Goal: Task Accomplishment & Management: Use online tool/utility

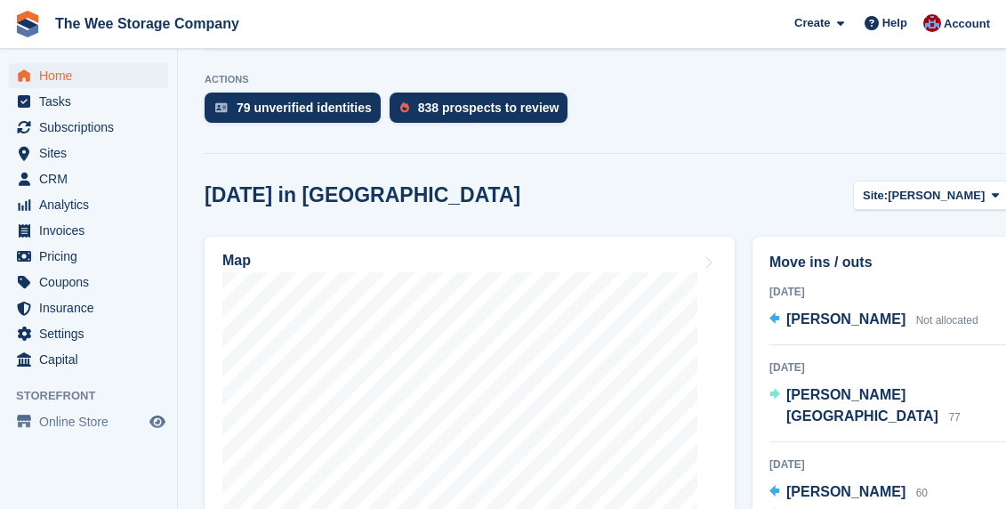
scroll to position [559, 0]
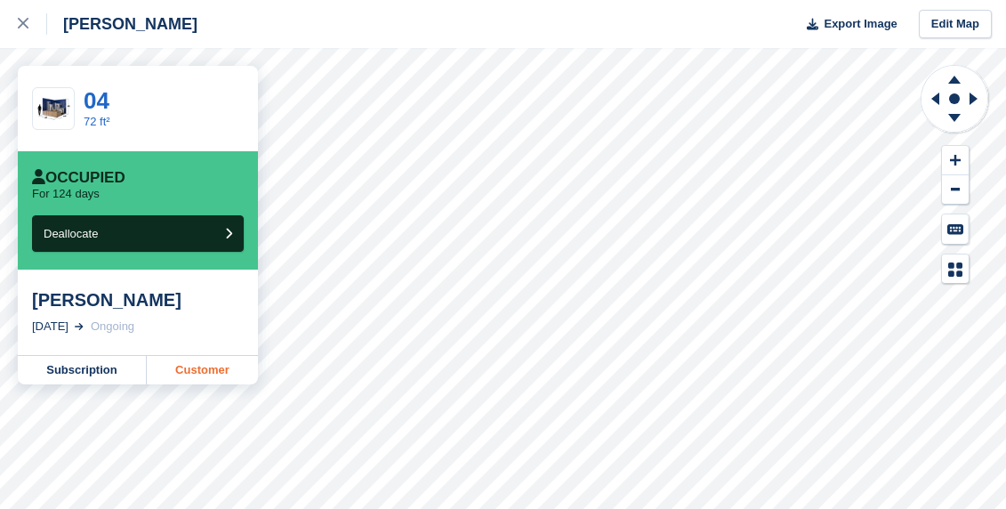
click at [194, 365] on link "Customer" at bounding box center [202, 370] width 111 height 28
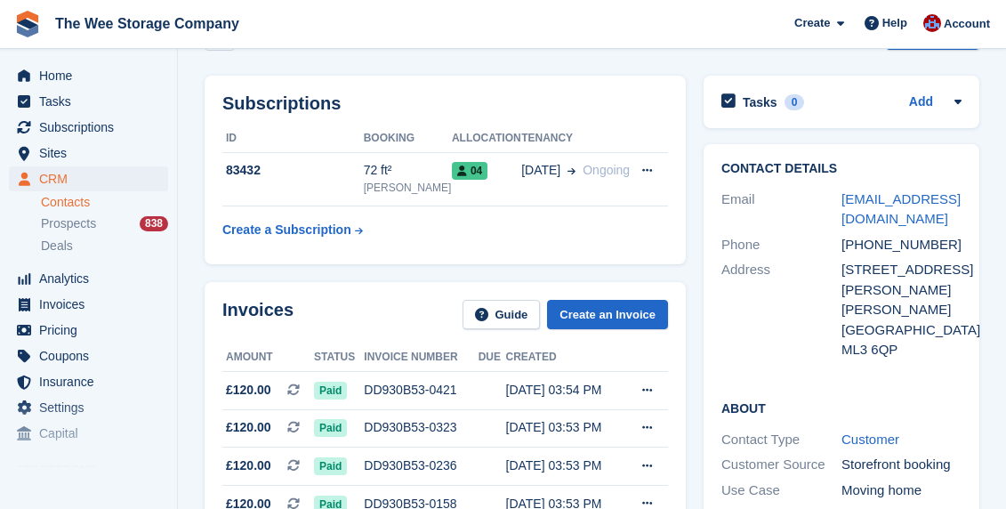
scroll to position [58, 0]
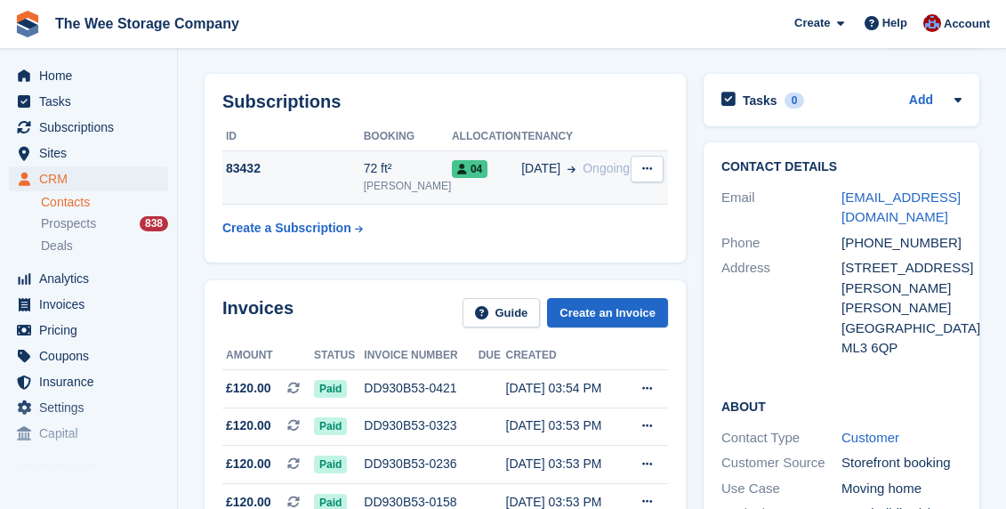
click at [241, 172] on div "83432" at bounding box center [292, 168] width 141 height 19
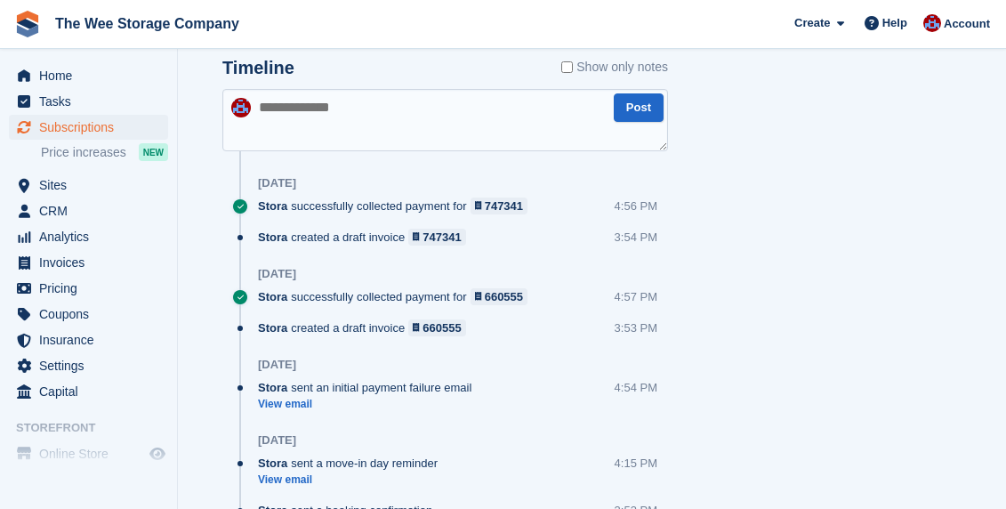
scroll to position [1052, 0]
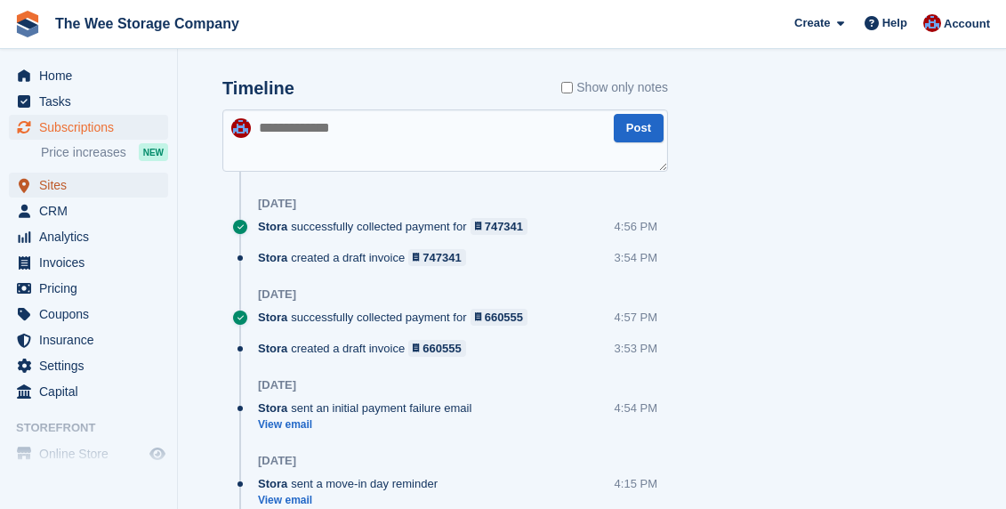
click at [62, 182] on span "Sites" at bounding box center [92, 184] width 107 height 25
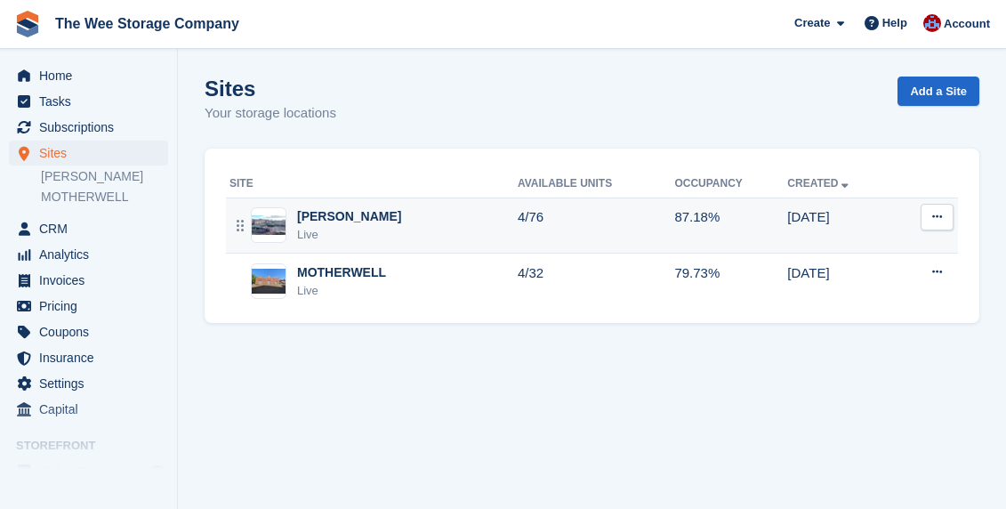
click at [337, 234] on div "Live" at bounding box center [349, 235] width 104 height 18
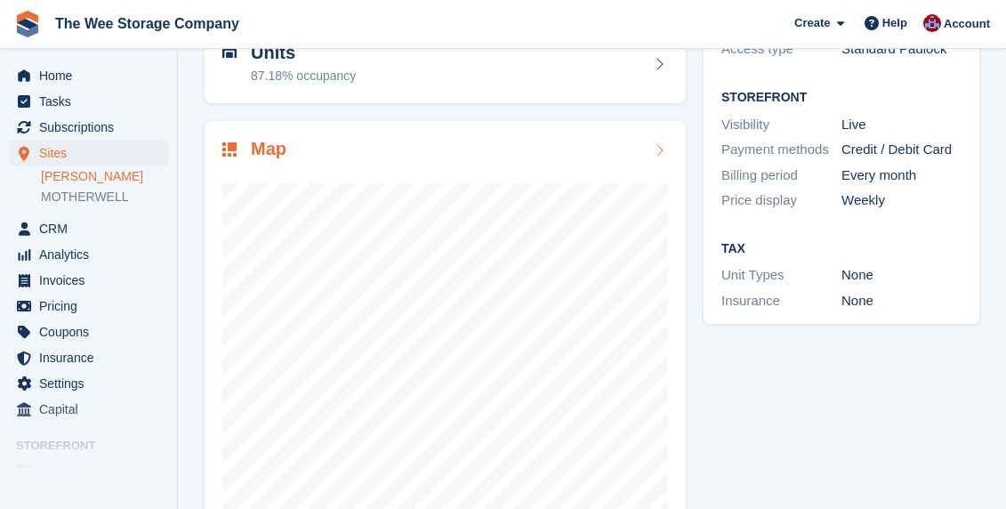
scroll to position [207, 0]
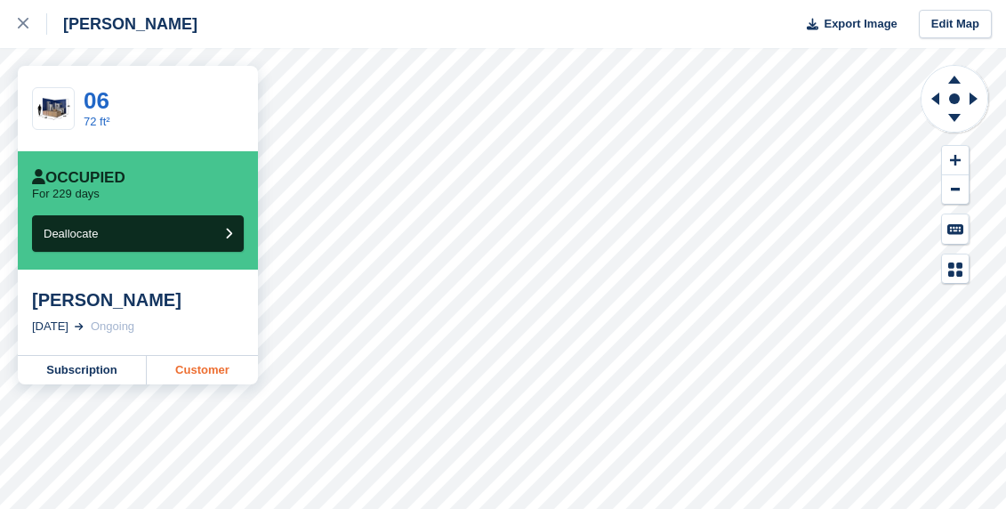
click at [210, 366] on link "Customer" at bounding box center [202, 370] width 111 height 28
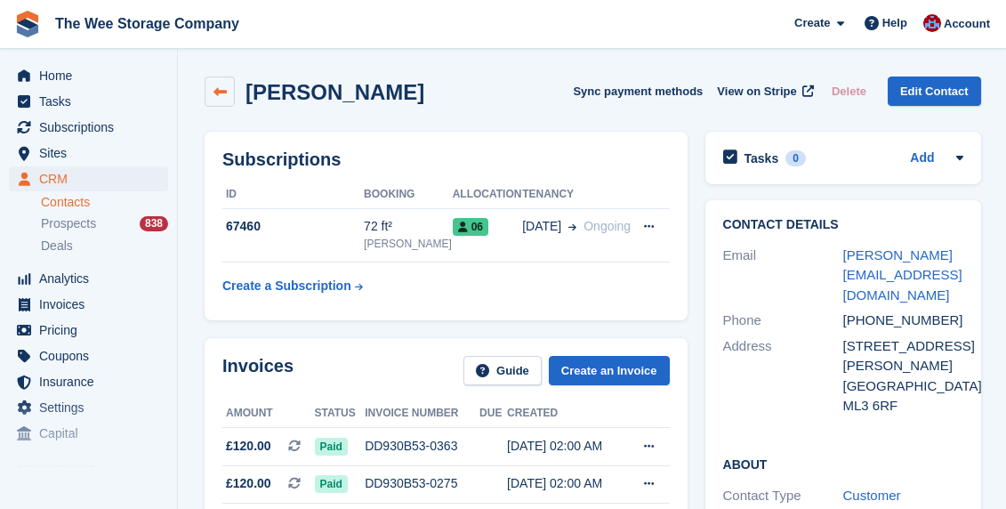
click at [220, 93] on icon at bounding box center [219, 91] width 13 height 13
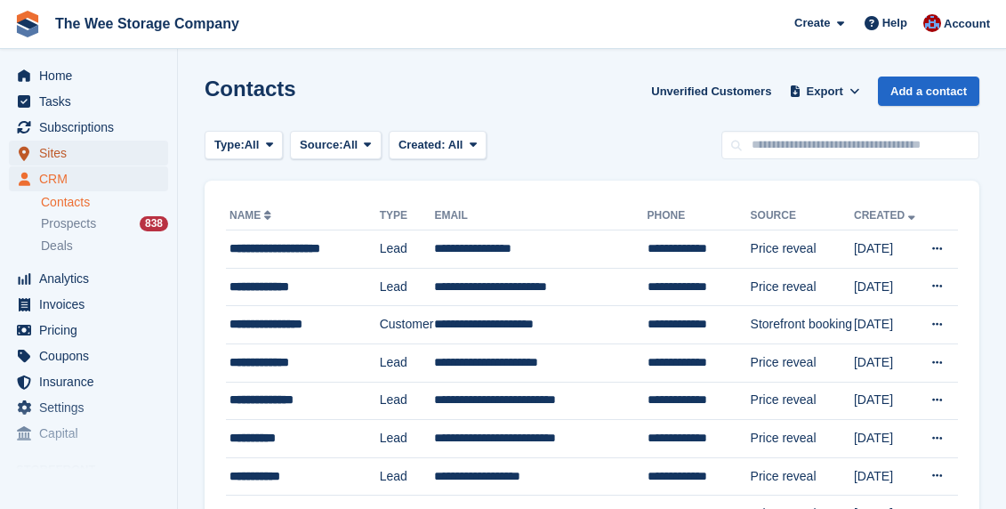
click at [65, 147] on span "Sites" at bounding box center [92, 152] width 107 height 25
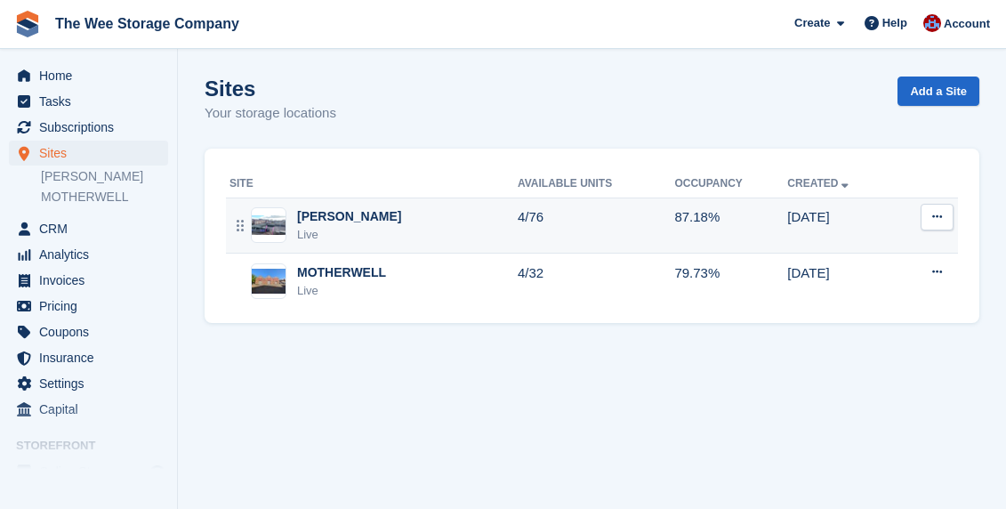
click at [337, 232] on div "Live" at bounding box center [349, 235] width 104 height 18
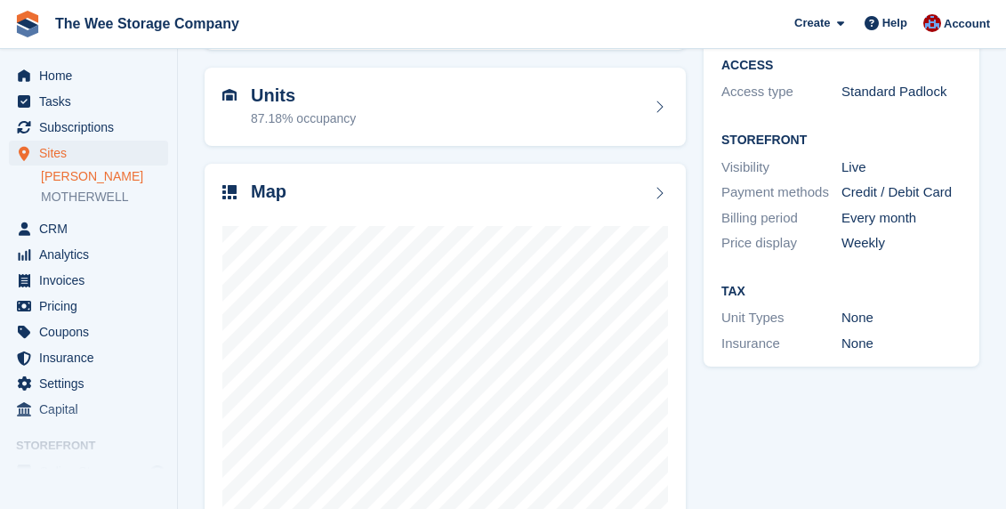
scroll to position [180, 0]
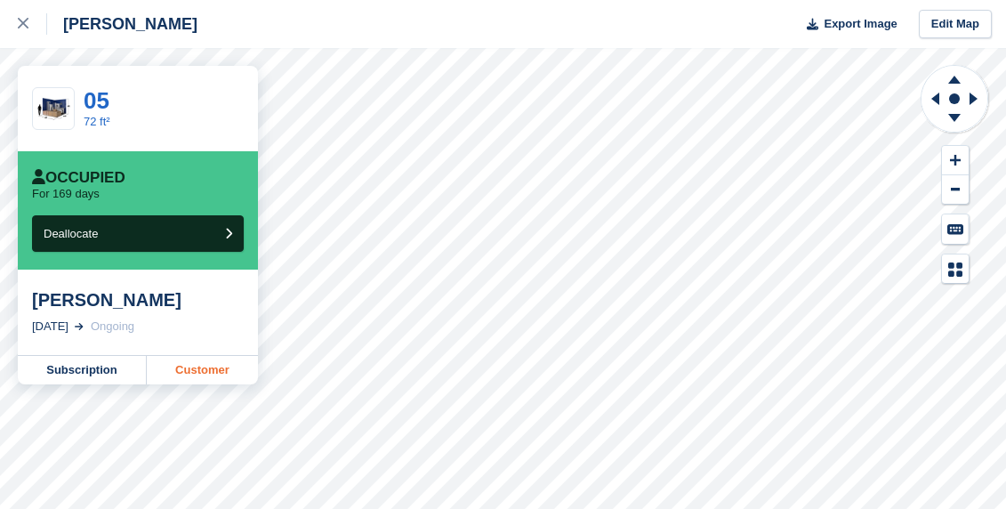
click at [197, 373] on link "Customer" at bounding box center [202, 370] width 111 height 28
click at [215, 375] on link "Customer" at bounding box center [202, 370] width 111 height 28
click at [207, 372] on link "Customer" at bounding box center [202, 370] width 111 height 28
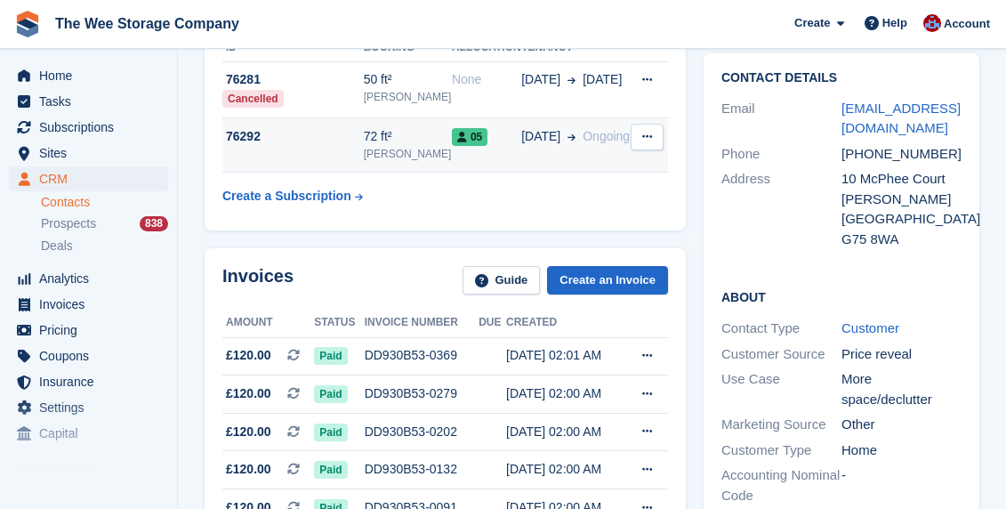
scroll to position [99, 0]
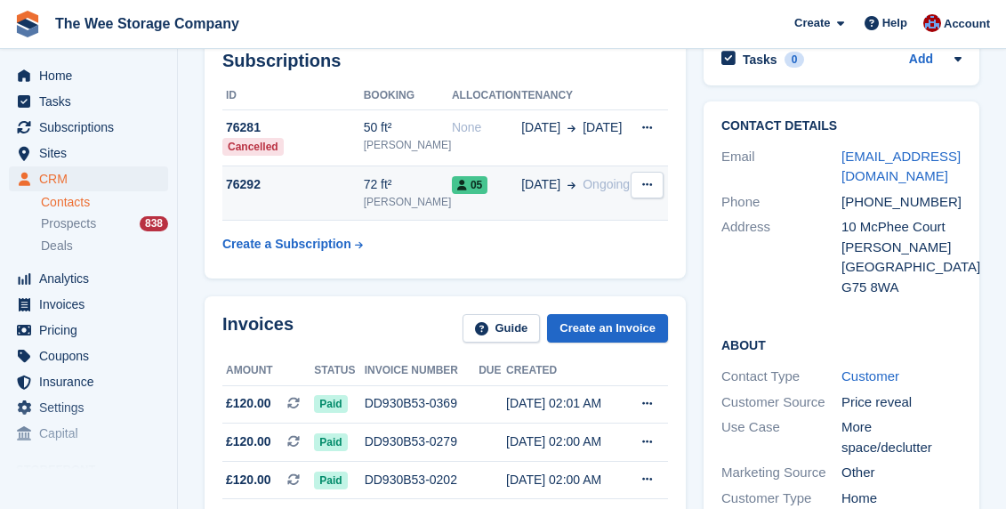
click at [244, 182] on div "76292" at bounding box center [292, 184] width 141 height 19
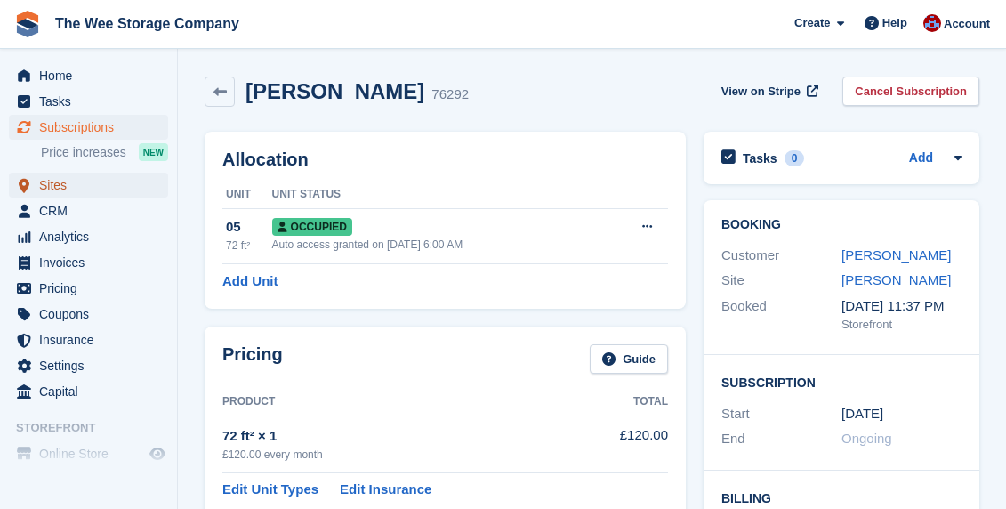
click at [62, 178] on span "Sites" at bounding box center [92, 184] width 107 height 25
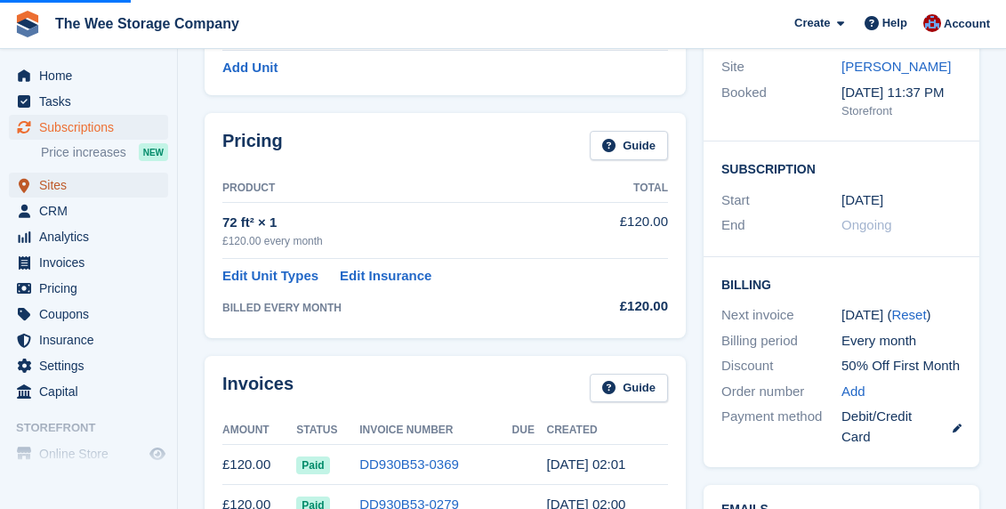
scroll to position [215, 0]
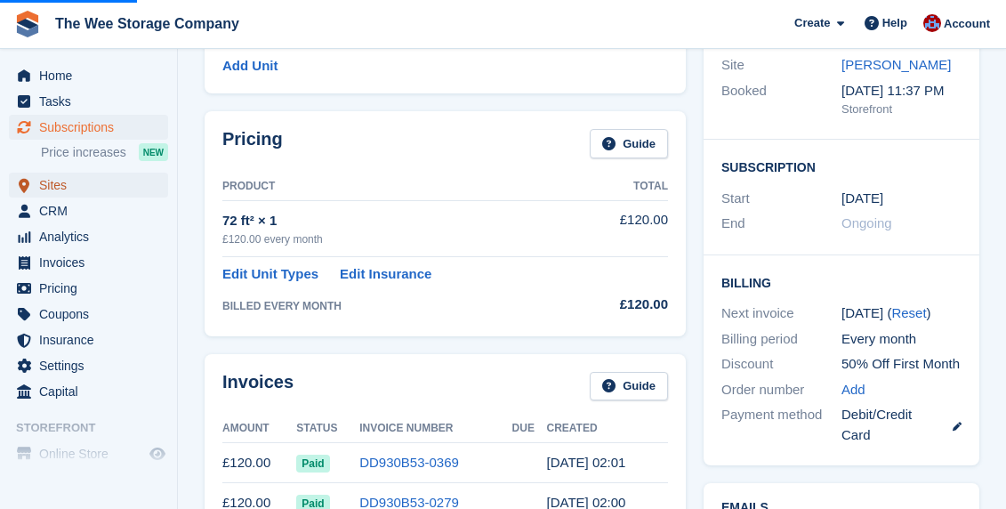
click at [85, 183] on span "Sites" at bounding box center [92, 184] width 107 height 25
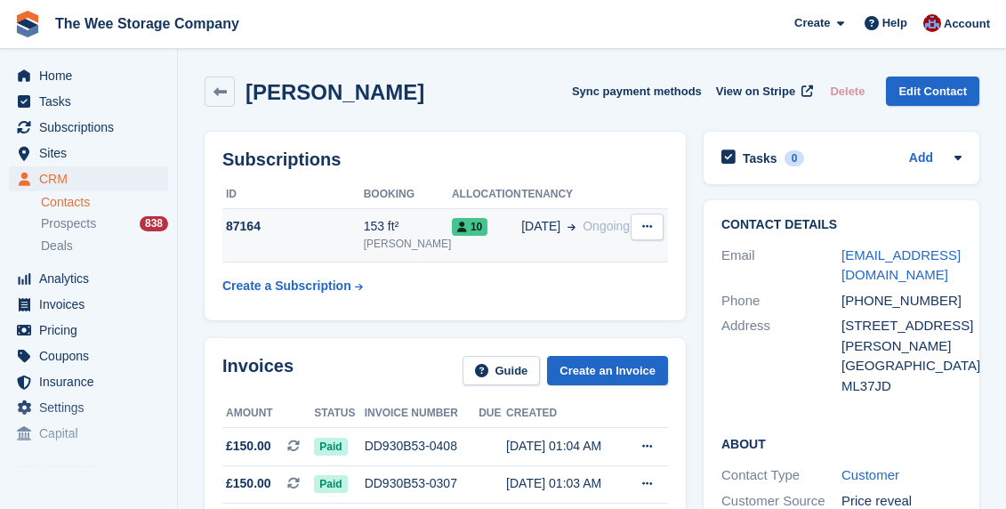
click at [236, 235] on div "87164" at bounding box center [292, 226] width 141 height 19
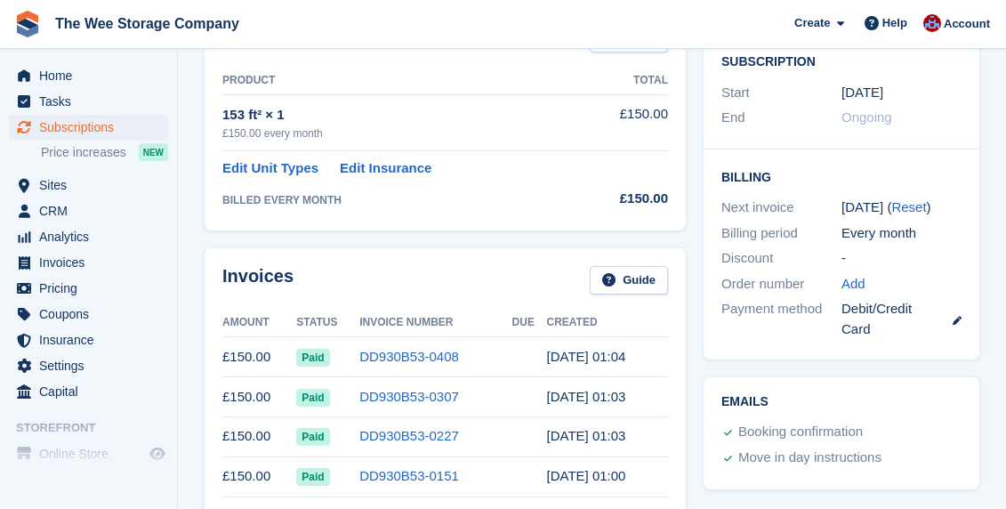
scroll to position [293, 0]
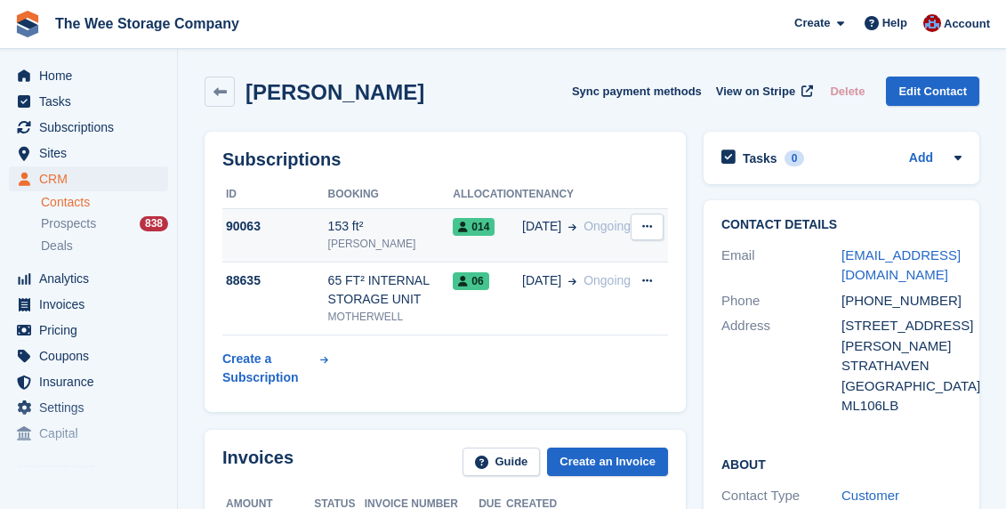
click at [267, 226] on div "90063" at bounding box center [275, 226] width 106 height 19
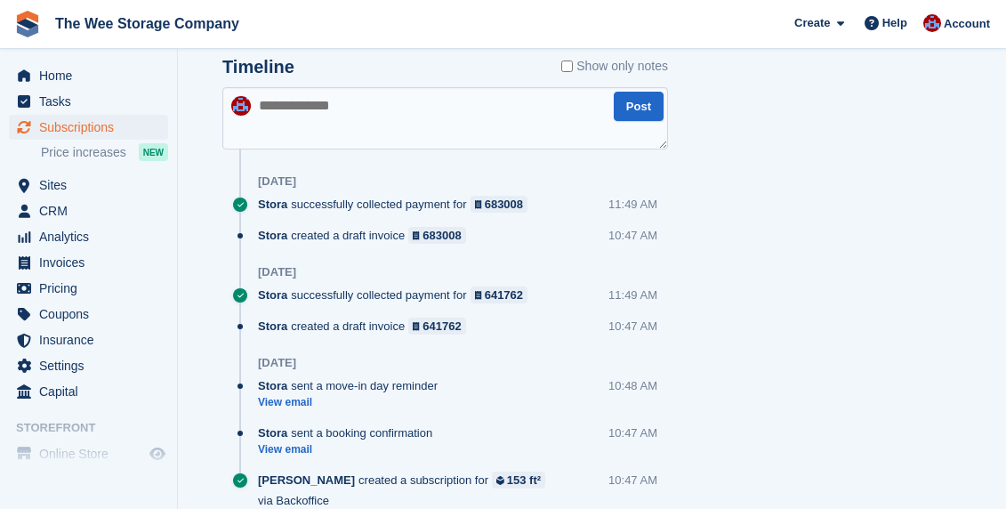
scroll to position [1070, 0]
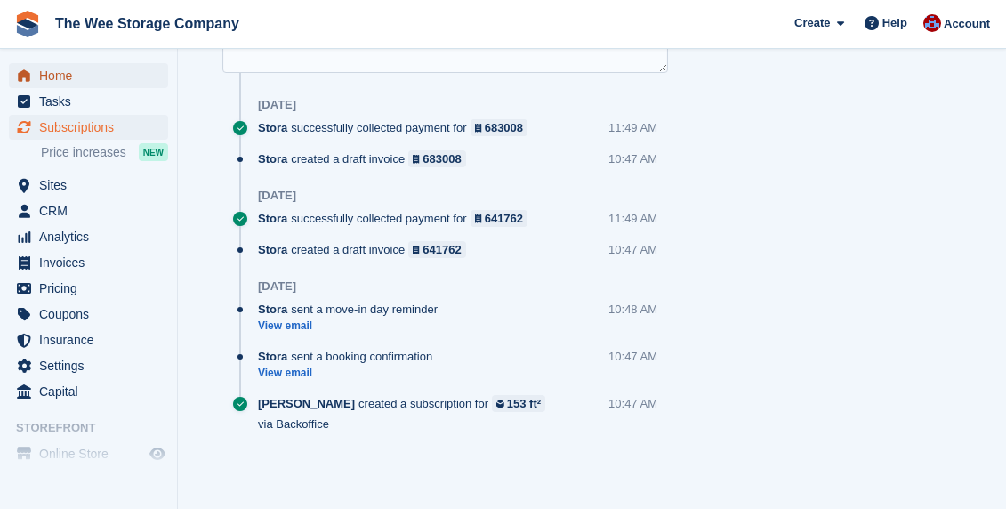
click at [79, 73] on span "Home" at bounding box center [92, 75] width 107 height 25
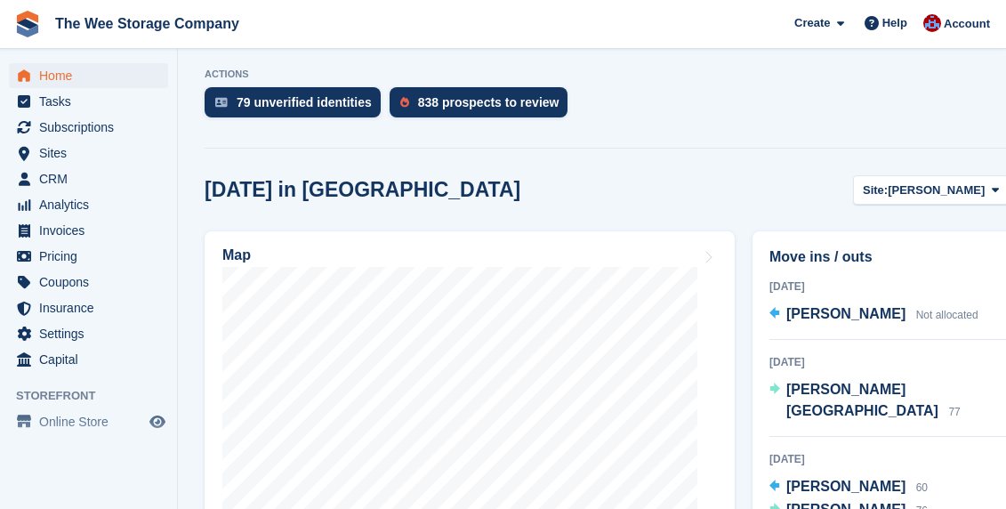
scroll to position [529, 0]
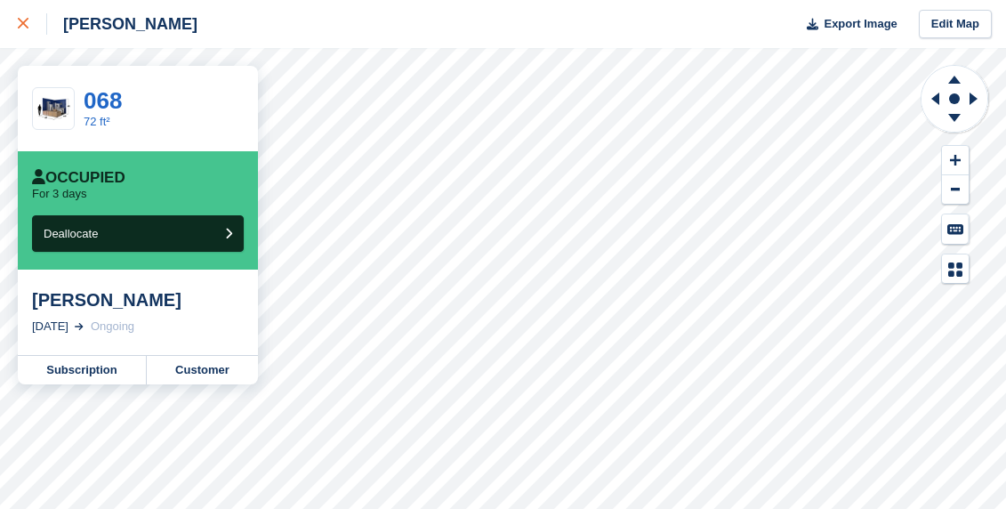
click at [18, 26] on icon at bounding box center [23, 23] width 11 height 11
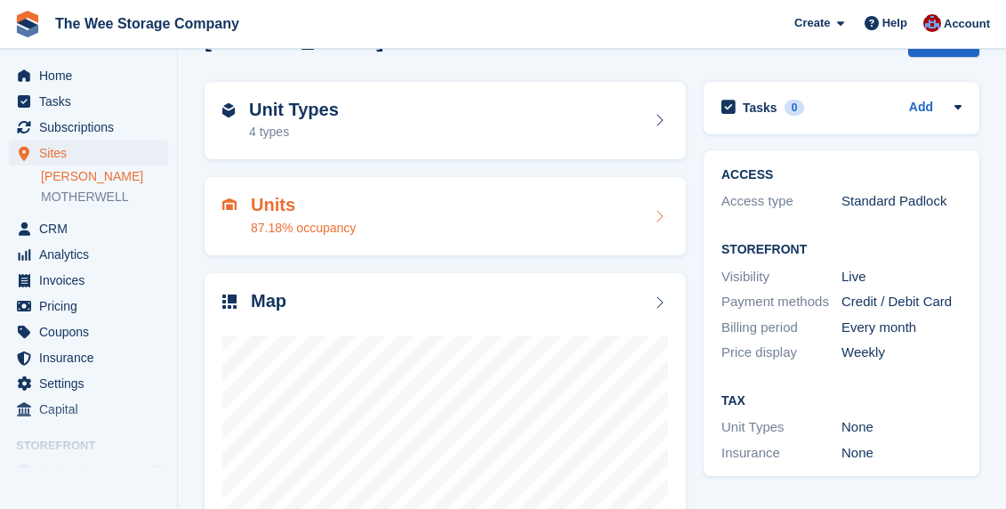
scroll to position [52, 0]
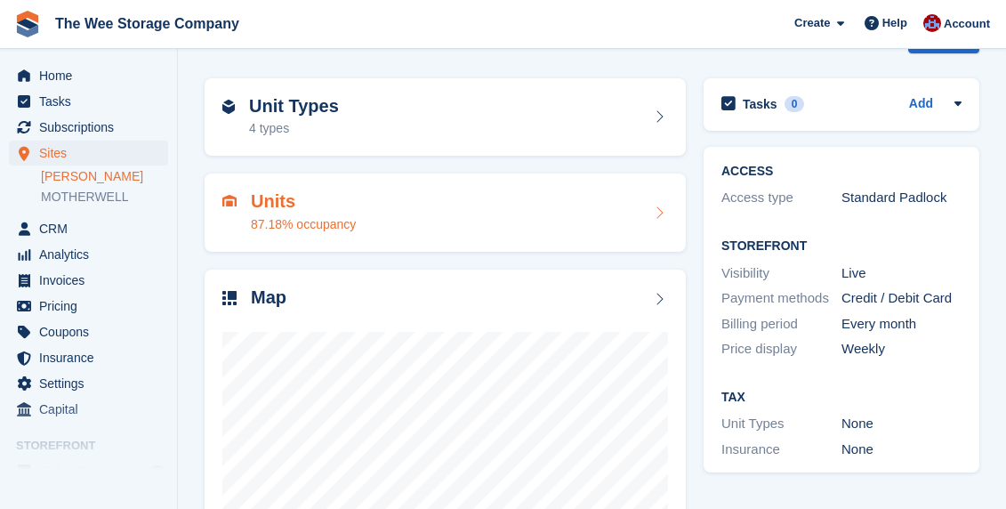
click at [392, 221] on div "Units 87.18% occupancy" at bounding box center [444, 212] width 445 height 43
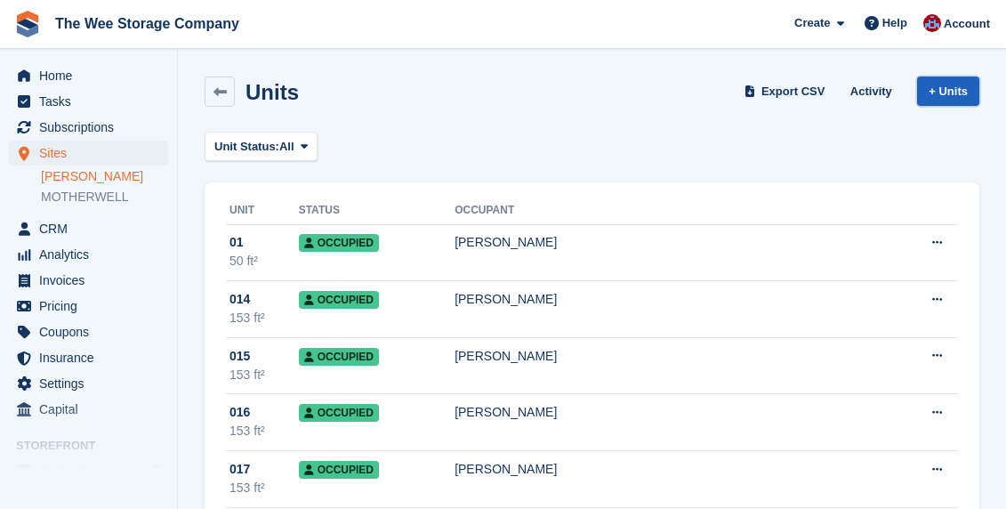
click at [958, 95] on link "+ Units" at bounding box center [948, 90] width 62 height 29
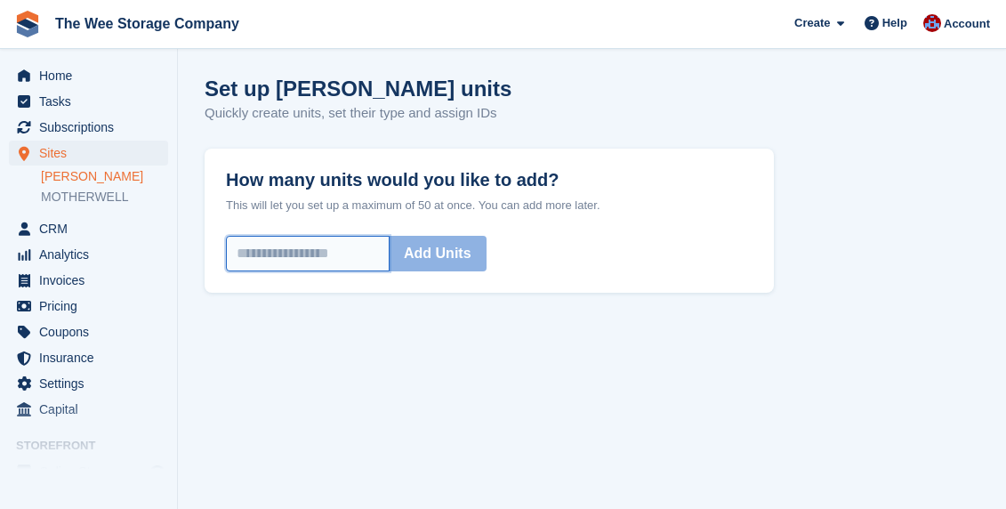
click at [311, 259] on input "How many units would you like to add?" at bounding box center [308, 254] width 164 height 36
type input "*"
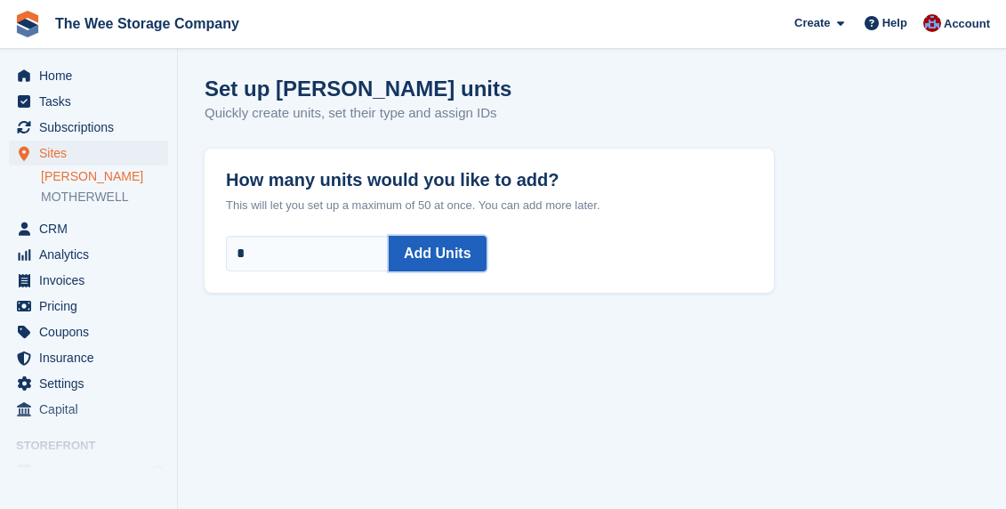
click at [453, 268] on button "Add Units" at bounding box center [438, 254] width 98 height 36
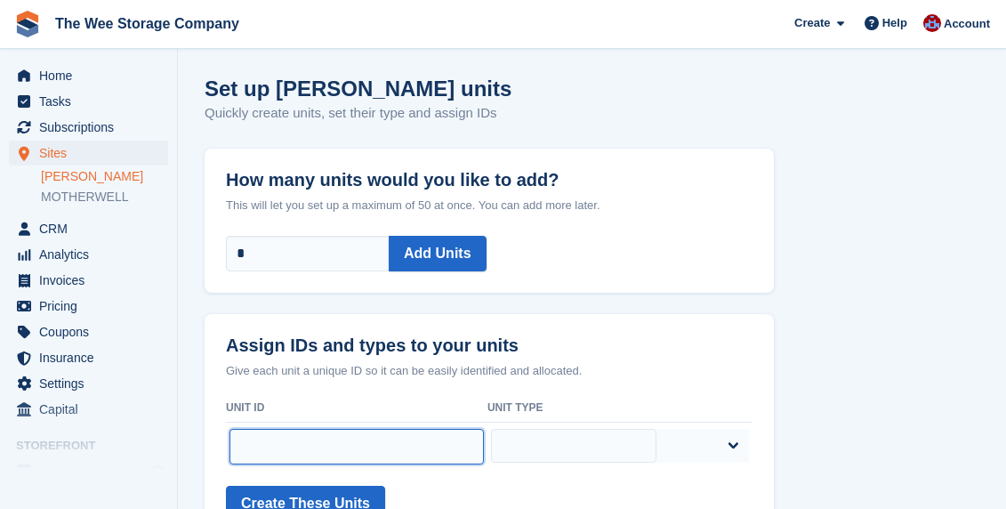
click at [323, 452] on input "text" at bounding box center [356, 447] width 254 height 36
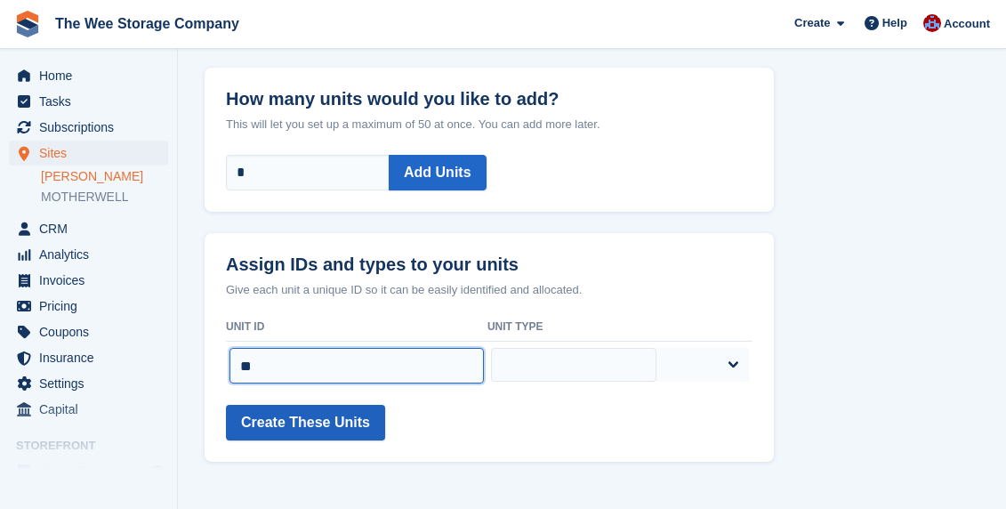
type input "**"
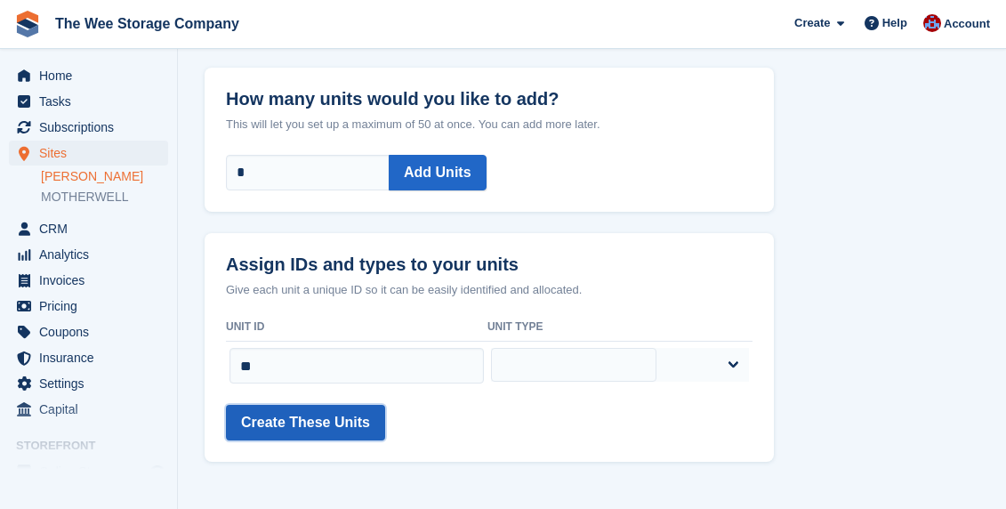
click at [334, 429] on button "Create These Units" at bounding box center [305, 423] width 159 height 36
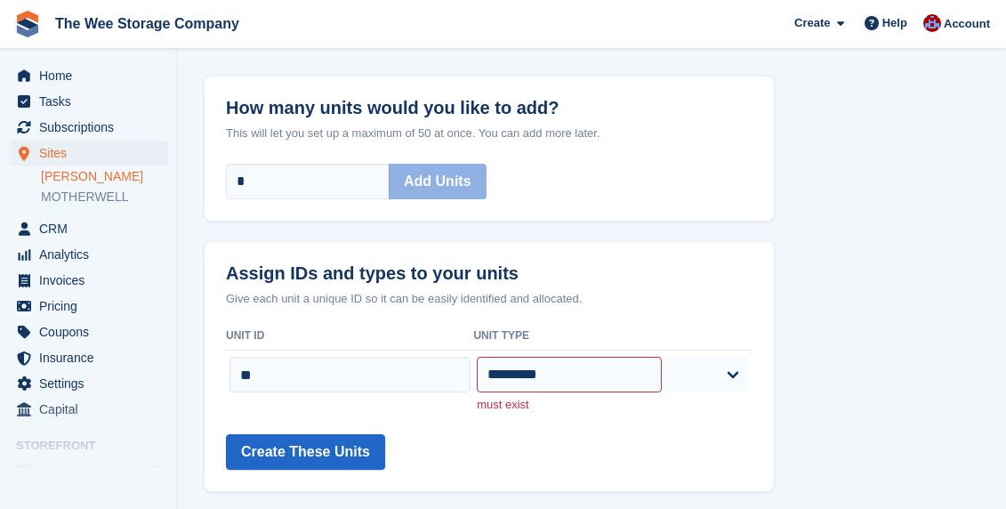
scroll to position [102, 0]
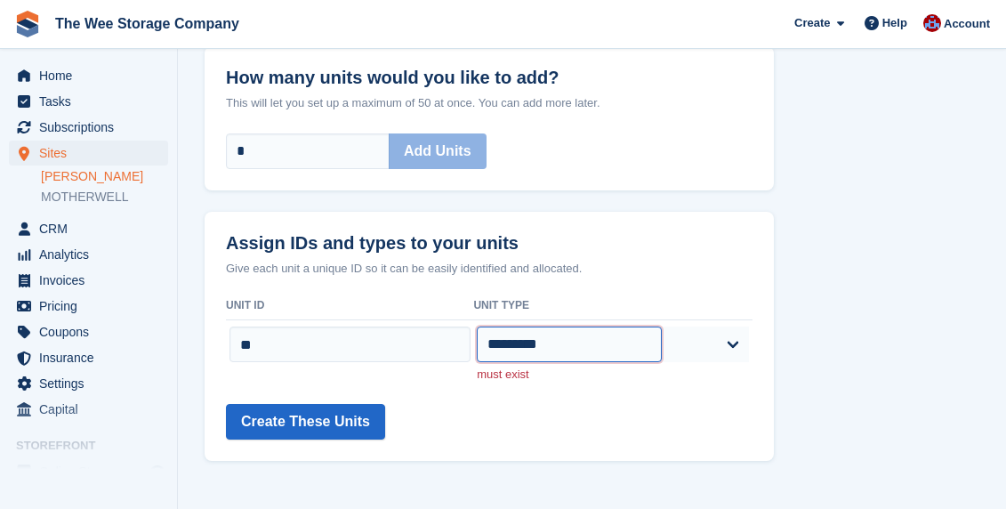
click at [595, 349] on select "********* ******* ****** ****** ***" at bounding box center [569, 344] width 185 height 36
select select "*****"
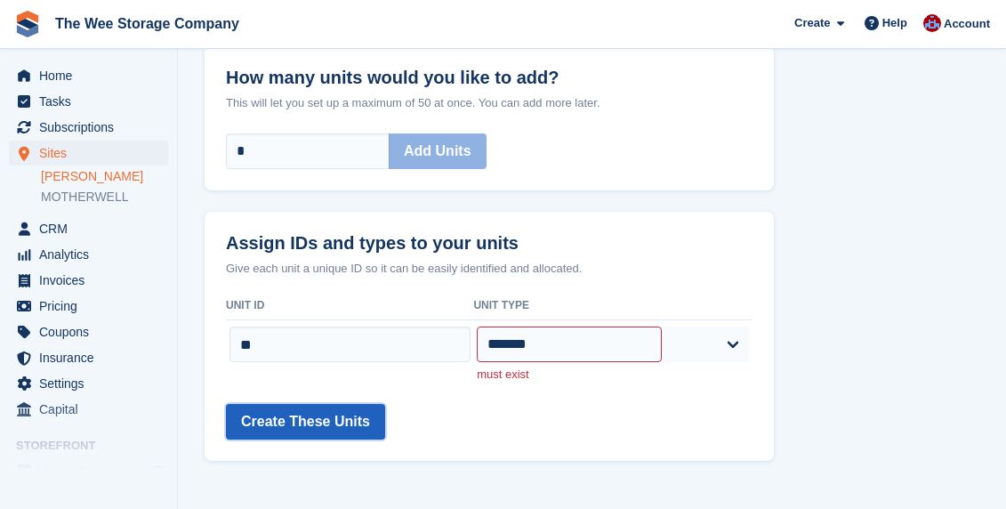
click at [337, 418] on button "Create These Units" at bounding box center [305, 422] width 159 height 36
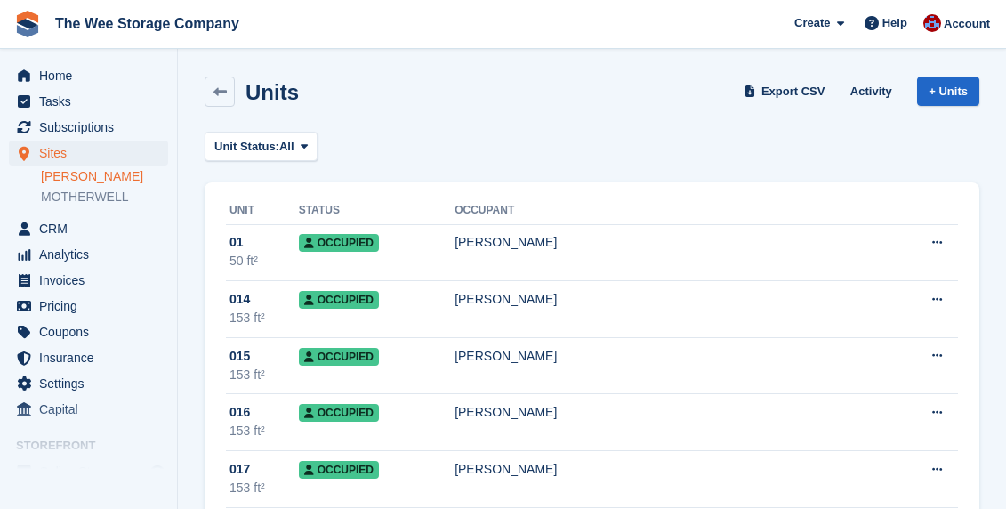
click at [84, 180] on link "[PERSON_NAME]" at bounding box center [104, 176] width 127 height 17
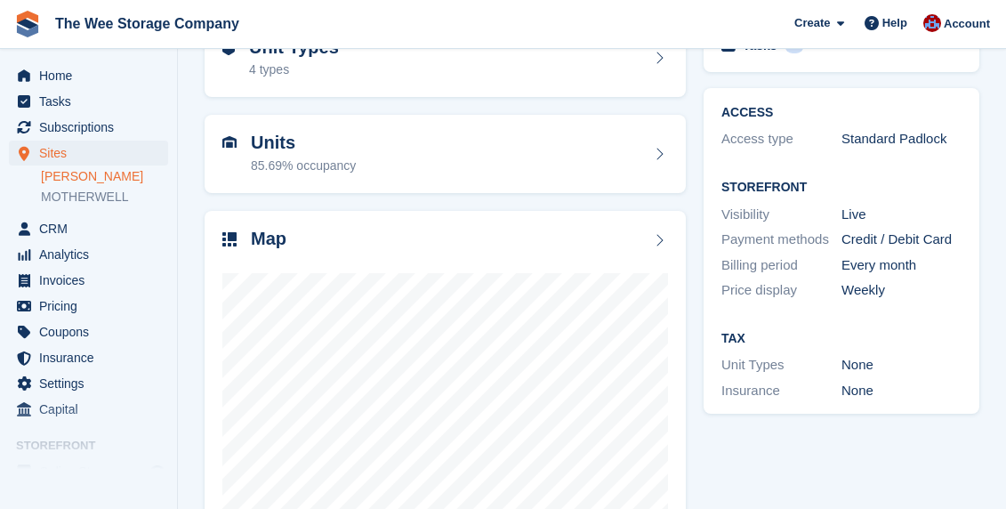
scroll to position [250, 0]
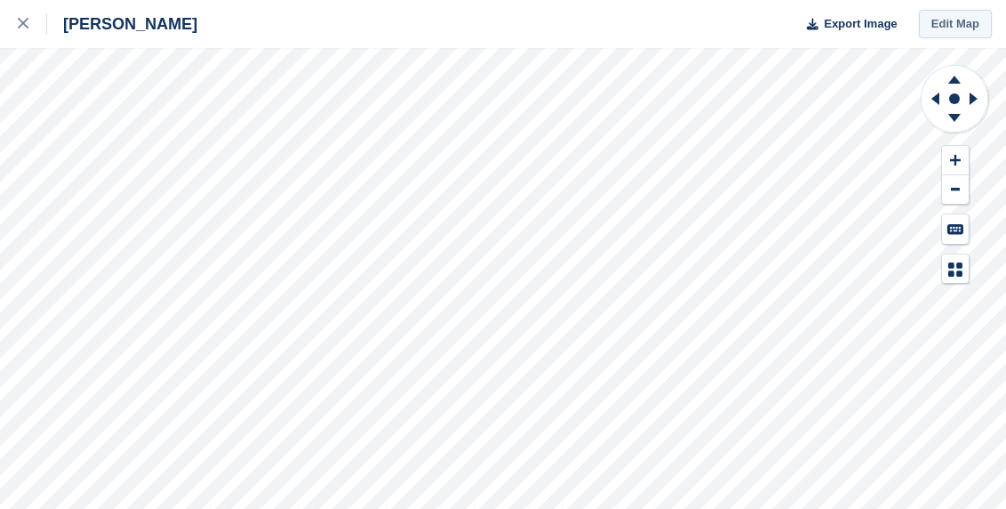
click at [951, 29] on link "Edit Map" at bounding box center [954, 24] width 73 height 29
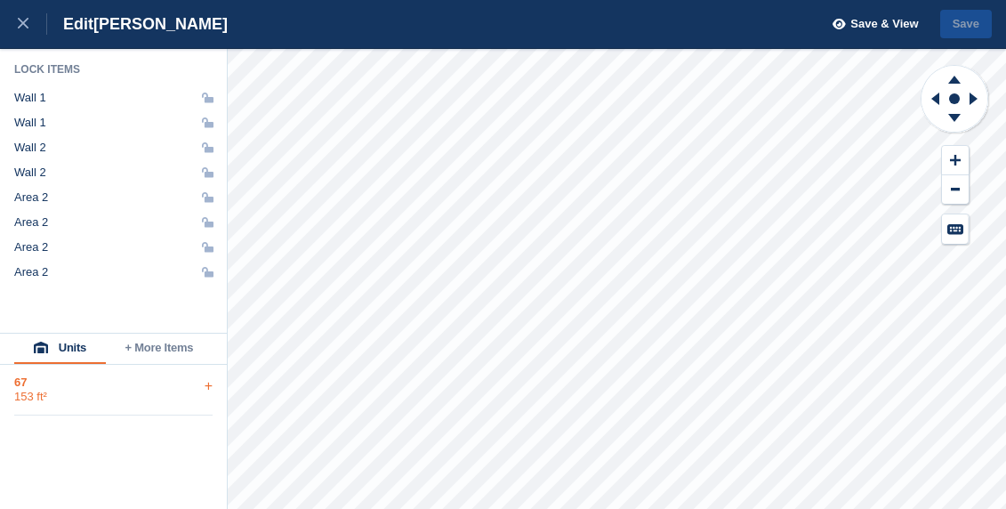
click at [68, 391] on div "153 ft²" at bounding box center [113, 396] width 198 height 14
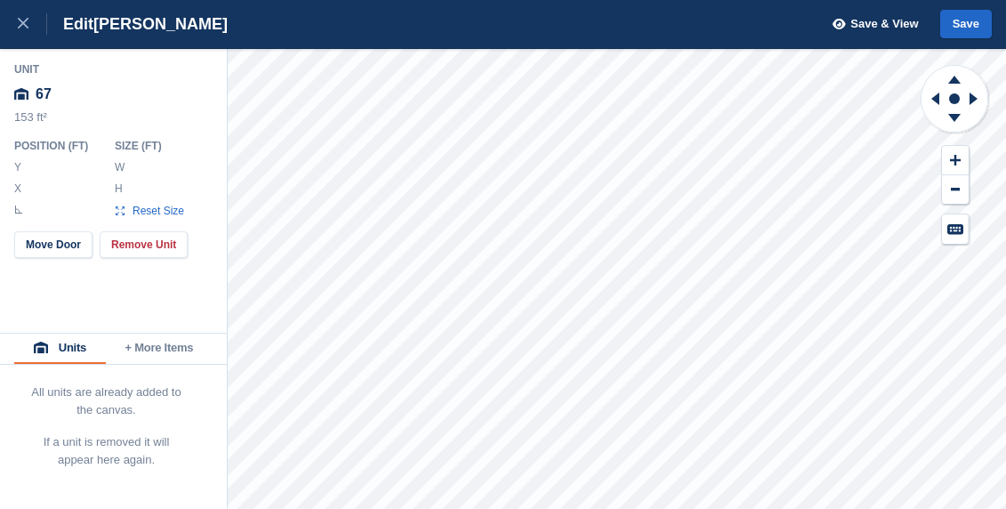
type input "******"
type input "*******"
type input "******"
type input "*******"
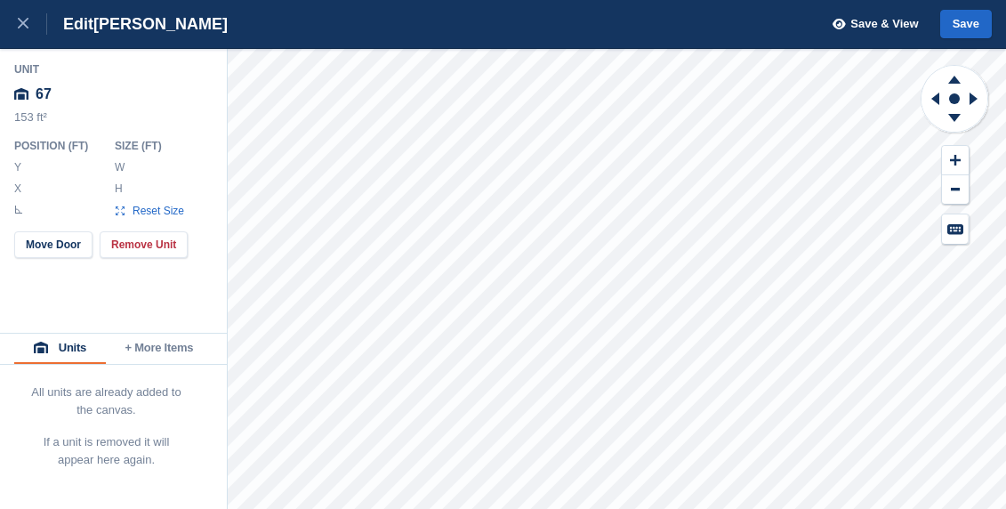
type input "*******"
type input "******"
type input "*******"
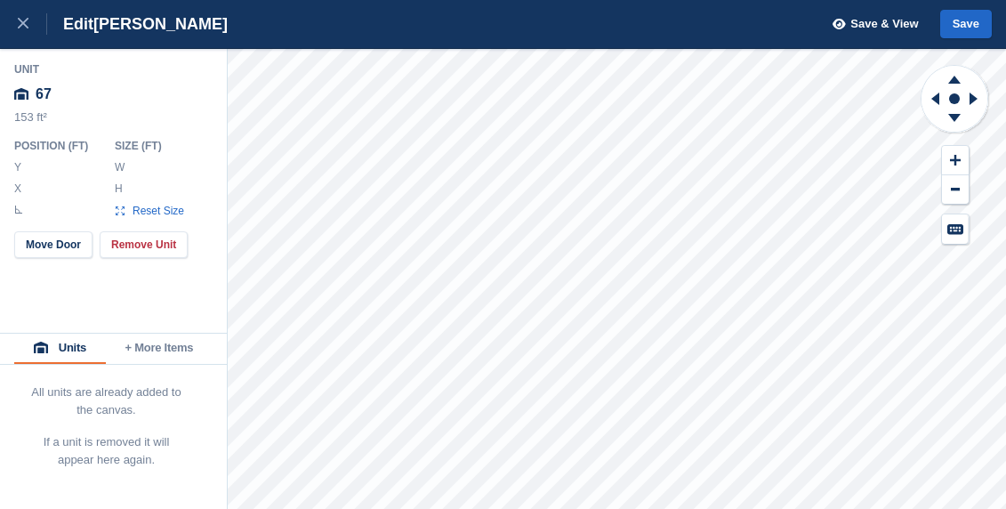
type input "*******"
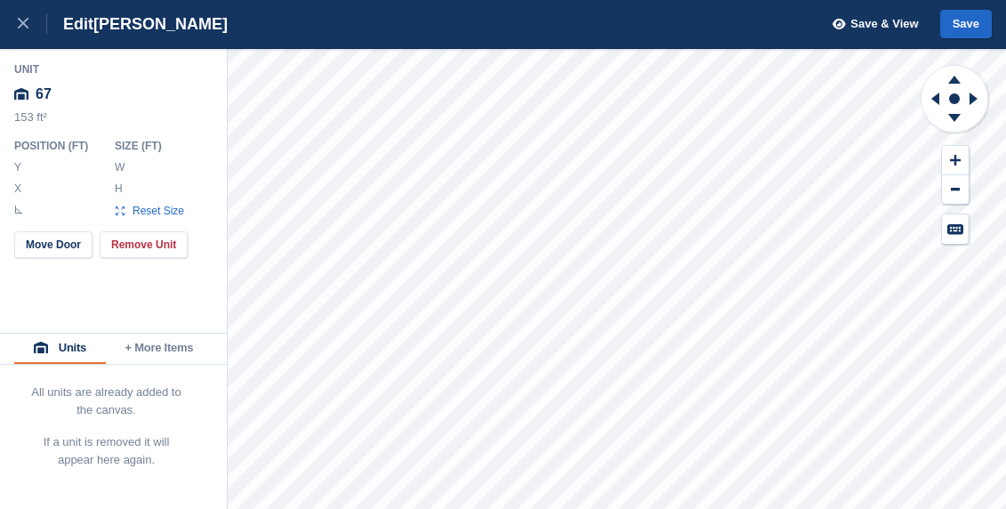
type input "*******"
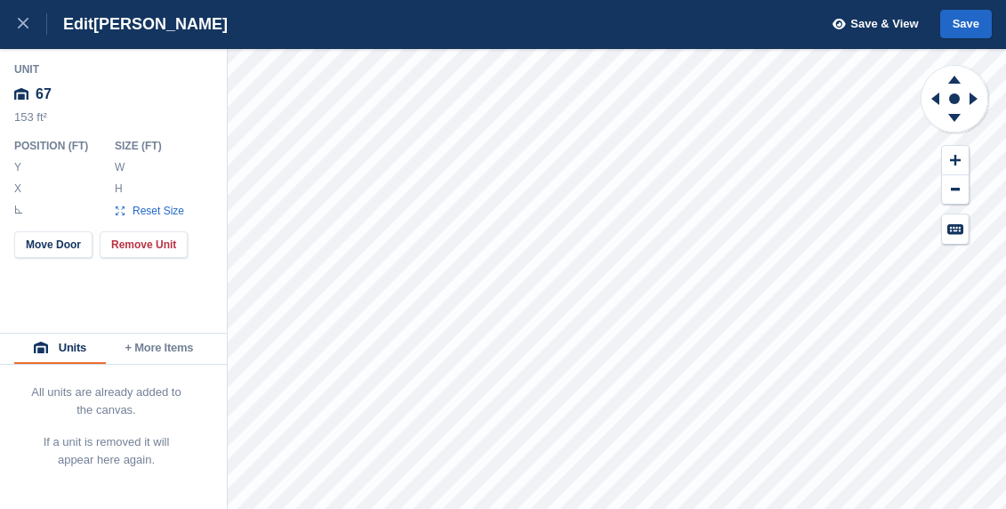
type input "*******"
click at [60, 244] on button "Move Door" at bounding box center [53, 244] width 78 height 27
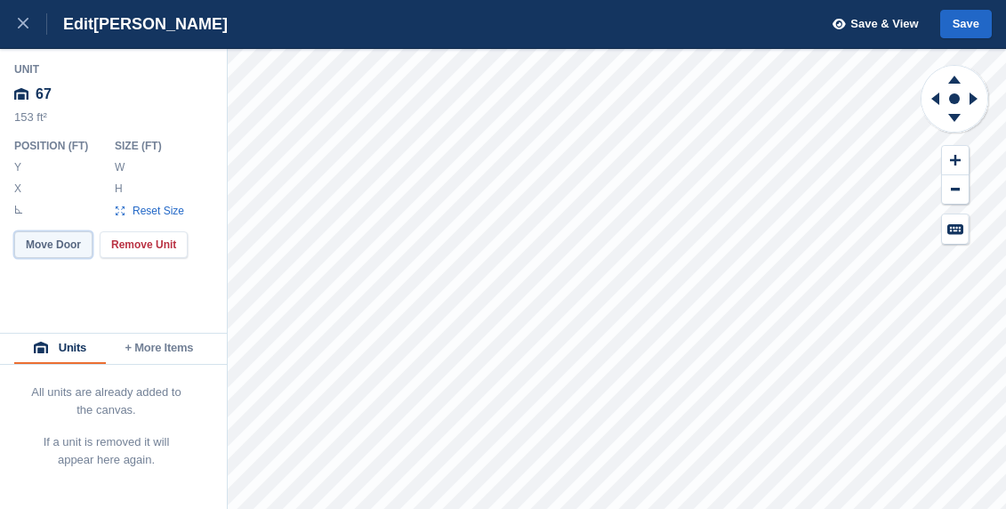
click at [60, 244] on button "Move Door" at bounding box center [53, 244] width 78 height 27
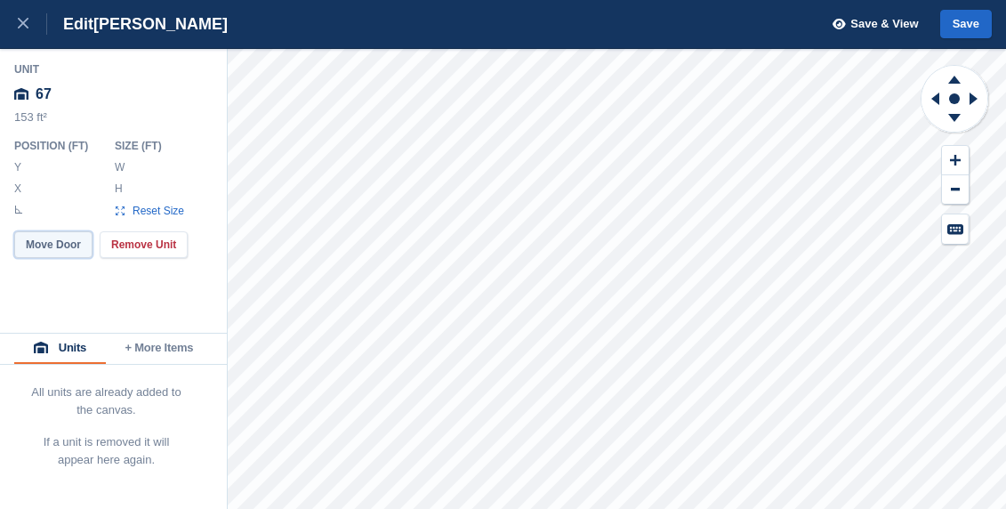
click at [60, 244] on button "Move Door" at bounding box center [53, 244] width 78 height 27
click at [61, 241] on button "Move Door" at bounding box center [53, 244] width 78 height 27
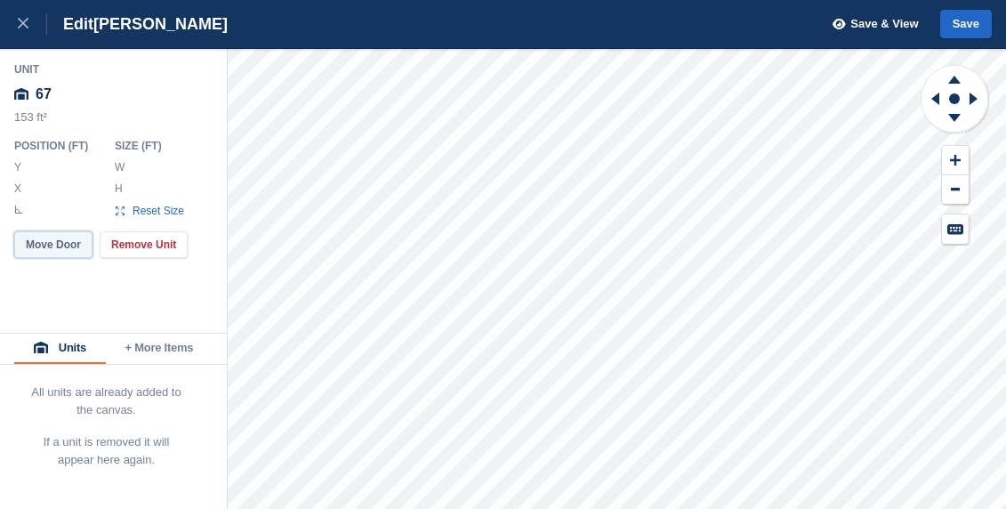
click at [61, 241] on button "Move Door" at bounding box center [53, 244] width 78 height 27
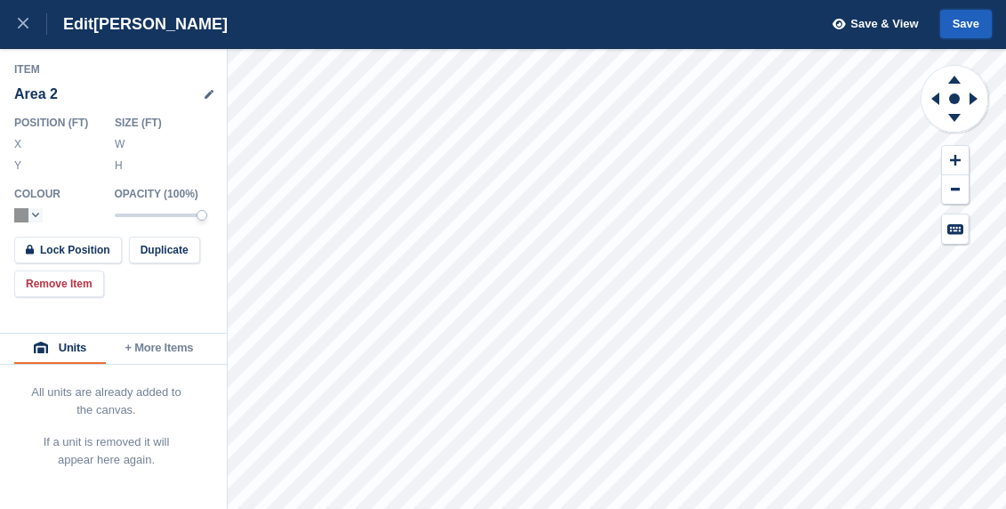
click at [962, 22] on button "Save" at bounding box center [966, 24] width 52 height 29
click at [892, 33] on button "Save & View" at bounding box center [870, 24] width 96 height 29
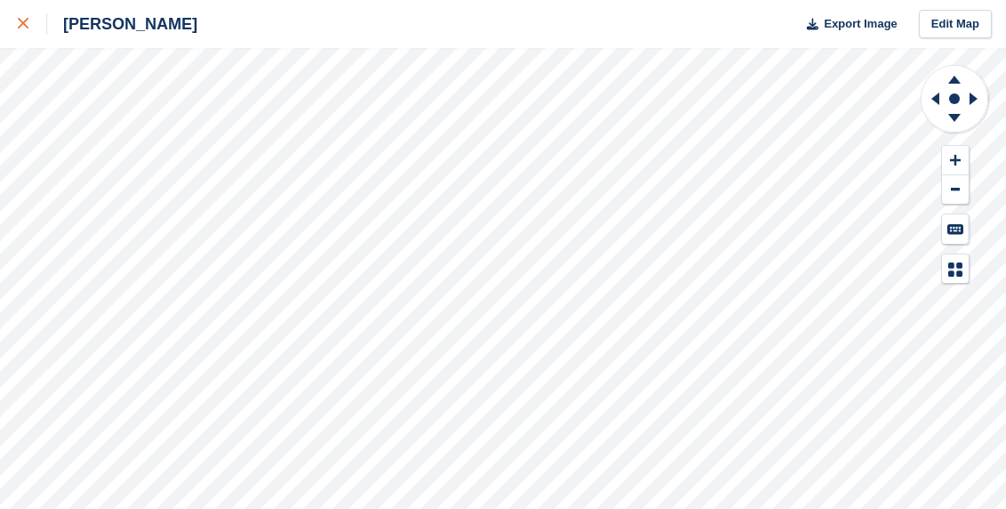
click at [22, 22] on icon at bounding box center [23, 23] width 11 height 11
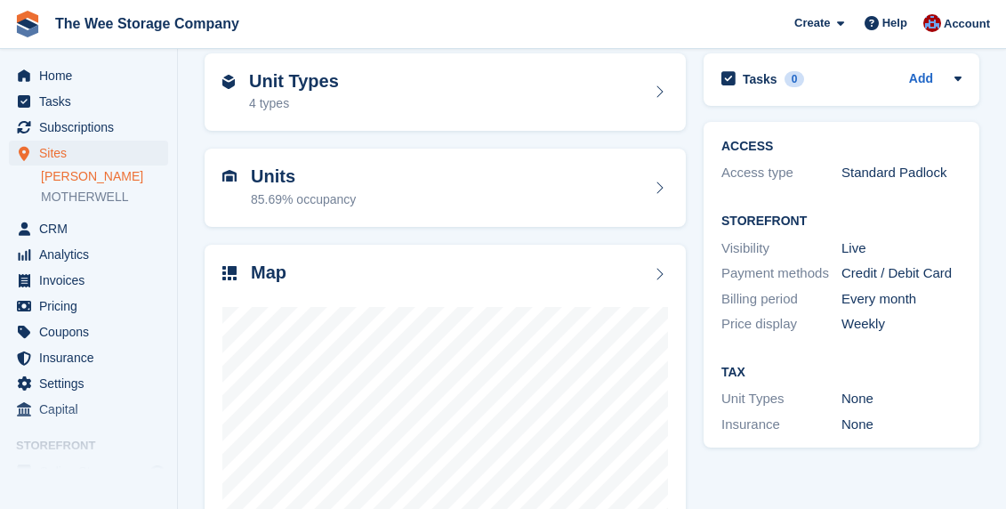
scroll to position [99, 0]
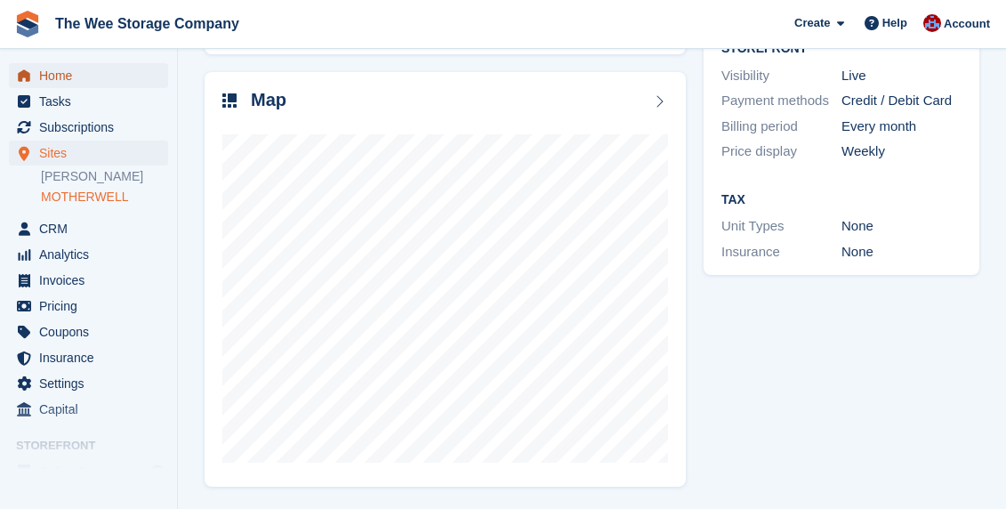
scroll to position [250, 0]
click at [50, 67] on span "Home" at bounding box center [92, 75] width 107 height 25
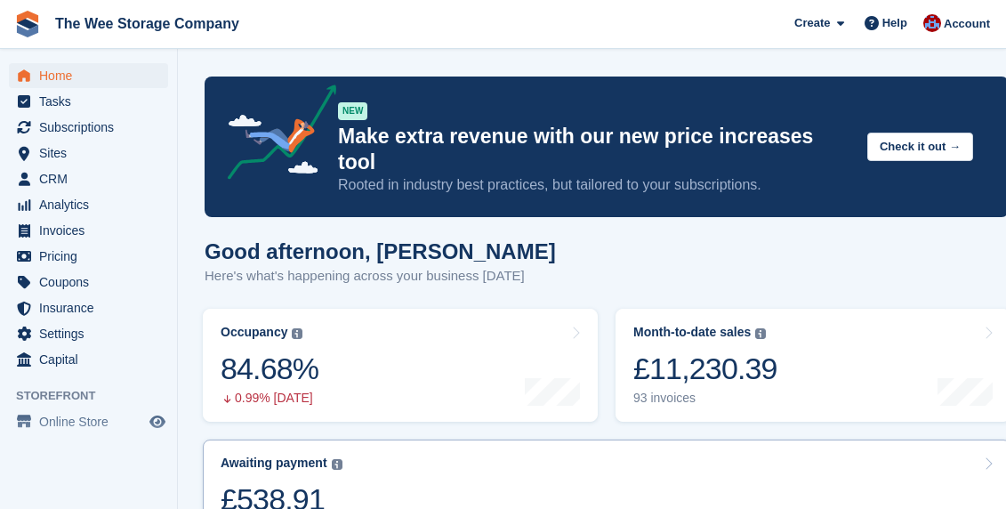
scroll to position [5, 0]
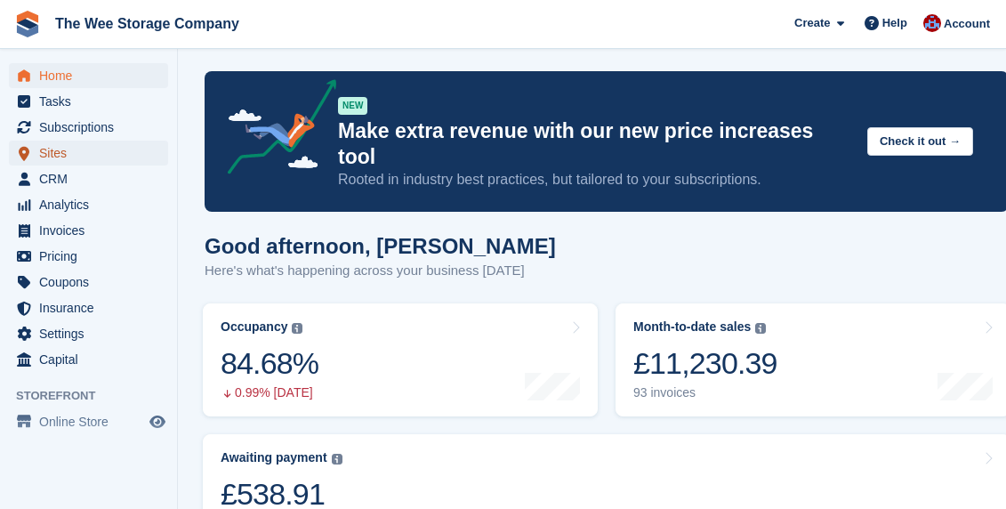
click at [65, 156] on span "Sites" at bounding box center [92, 152] width 107 height 25
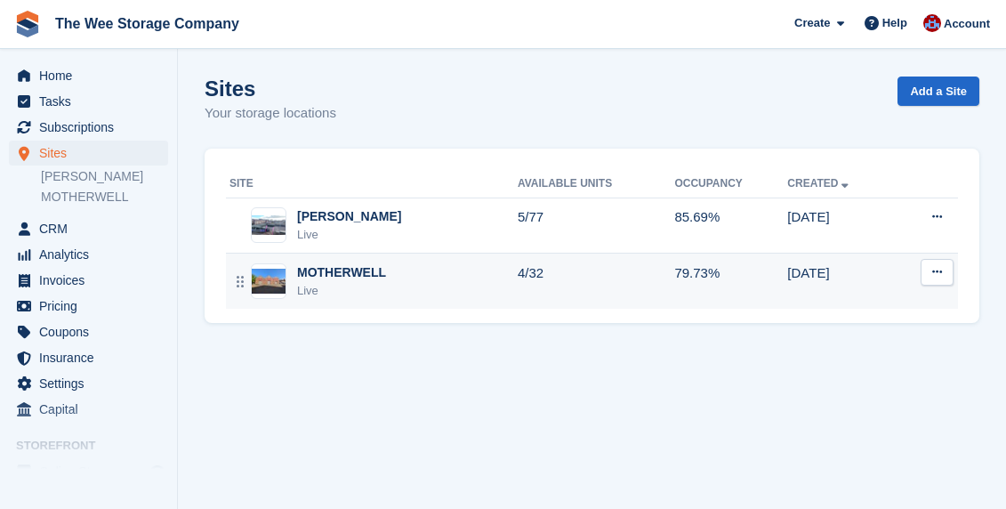
click at [377, 292] on div "Live" at bounding box center [341, 291] width 89 height 18
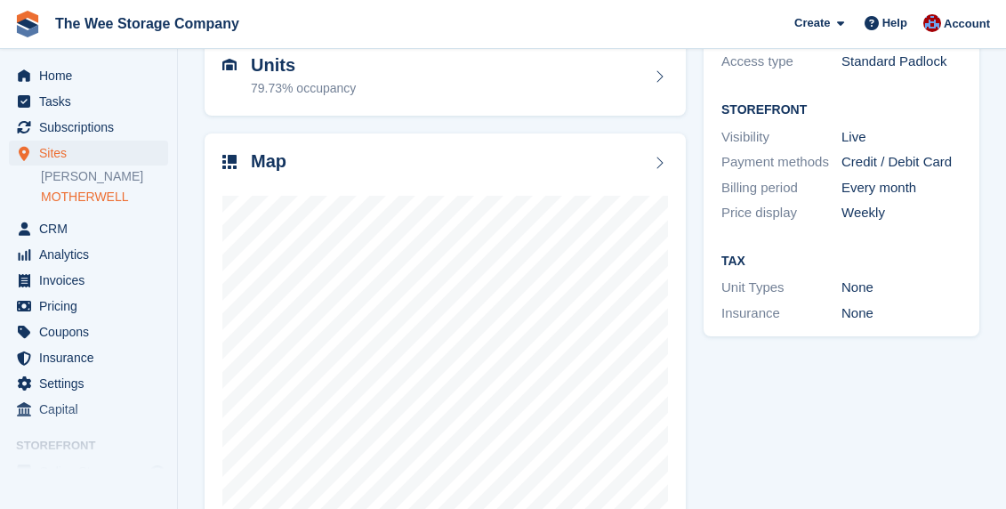
scroll to position [191, 0]
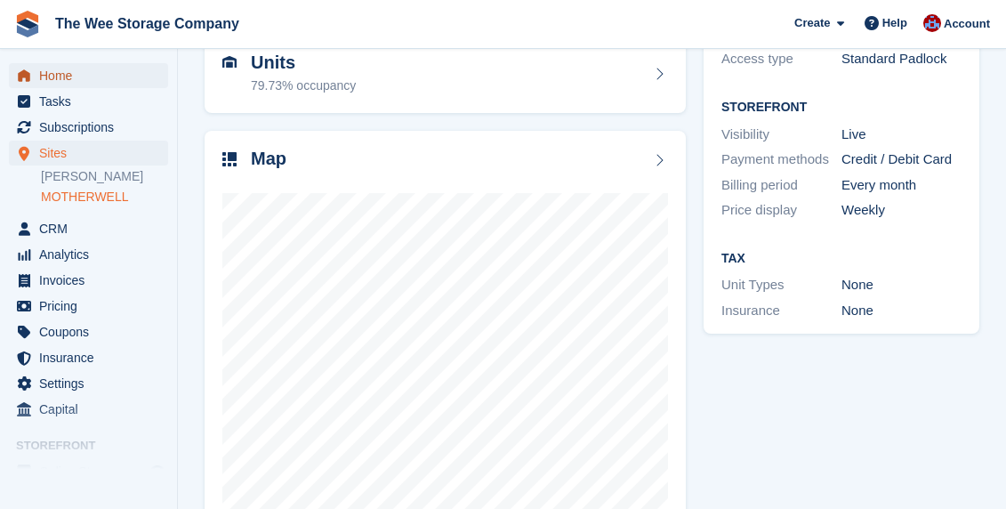
click at [71, 76] on span "Home" at bounding box center [92, 75] width 107 height 25
